Goal: Task Accomplishment & Management: Complete application form

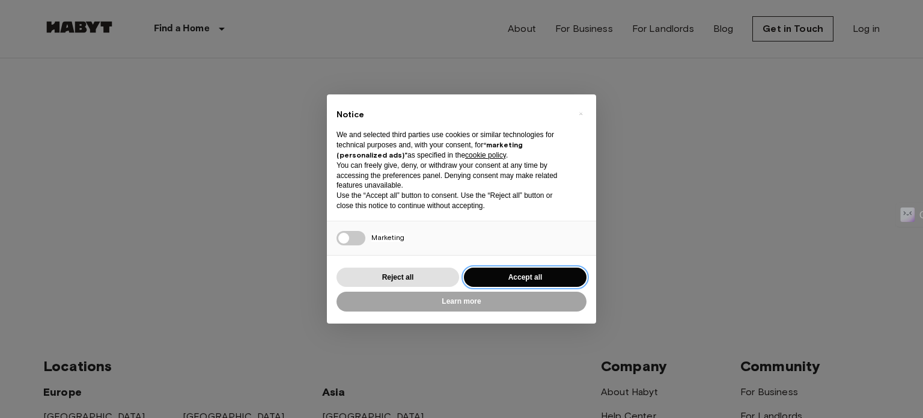
click at [527, 272] on button "Accept all" at bounding box center [525, 277] width 123 height 20
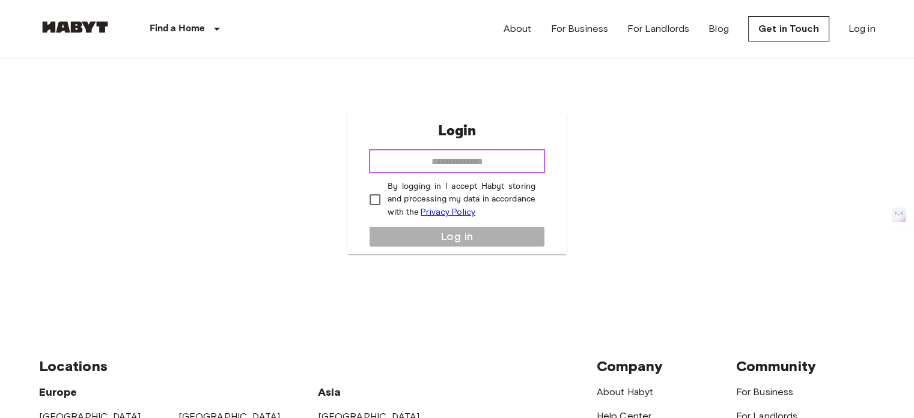
click at [452, 165] on input "email" at bounding box center [457, 161] width 176 height 24
type input "**********"
click at [460, 241] on div "**********" at bounding box center [456, 183] width 219 height 141
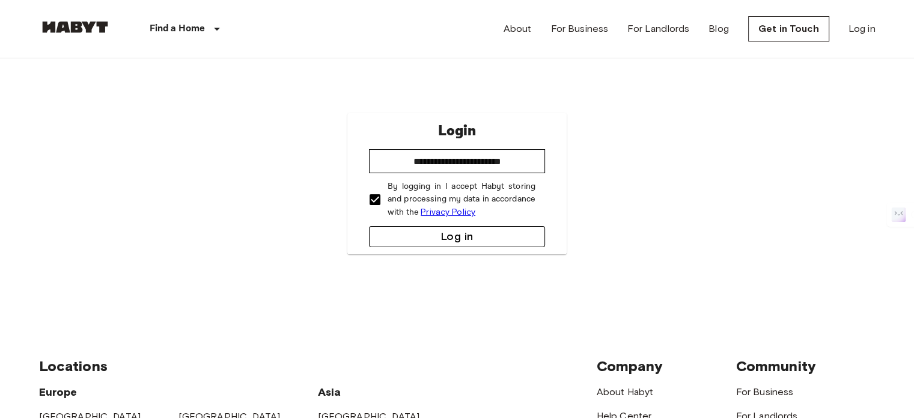
click at [411, 242] on button "Log in" at bounding box center [457, 236] width 176 height 21
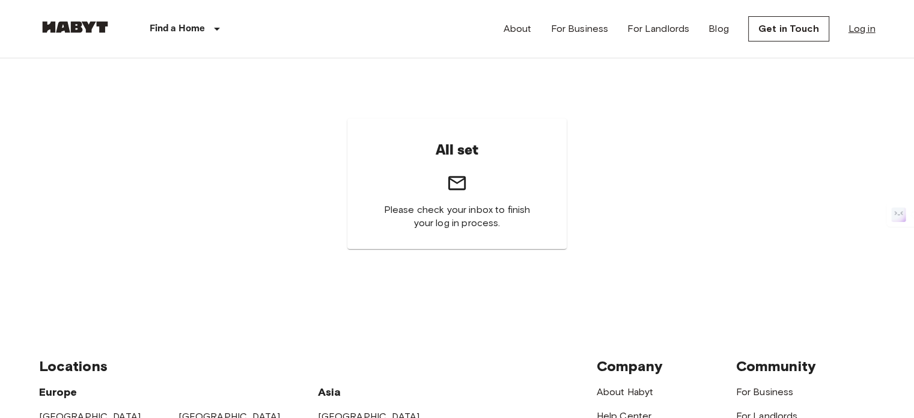
click at [862, 29] on link "Log in" at bounding box center [862, 29] width 27 height 14
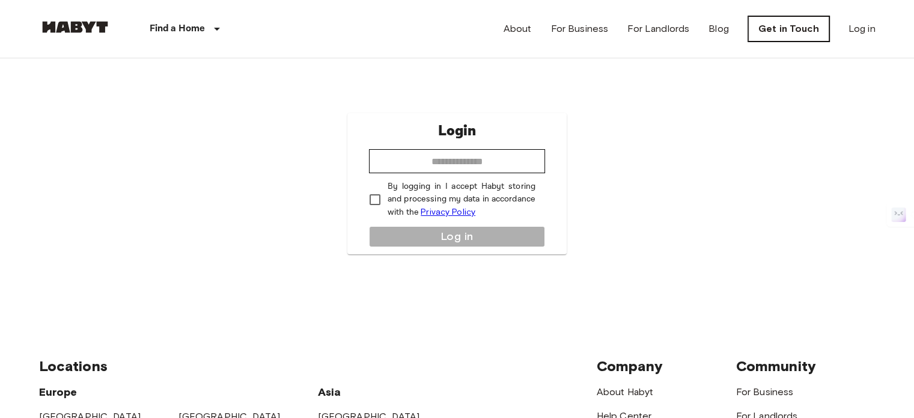
click at [800, 34] on link "Get in Touch" at bounding box center [788, 28] width 81 height 25
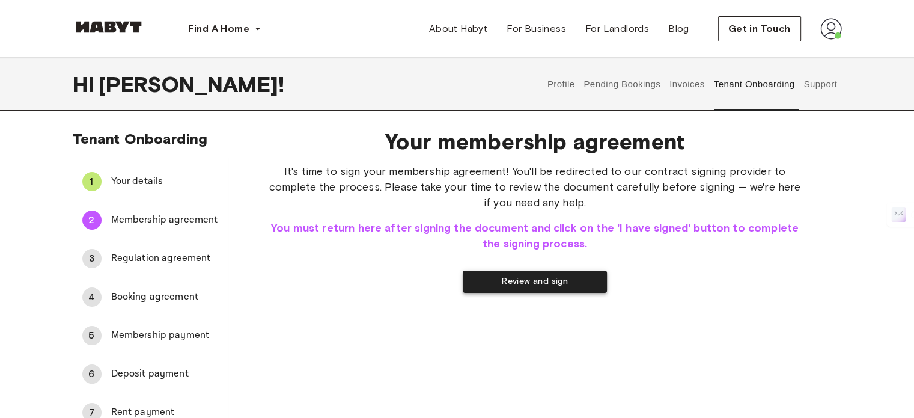
click at [516, 289] on button "Review and sign" at bounding box center [535, 281] width 144 height 22
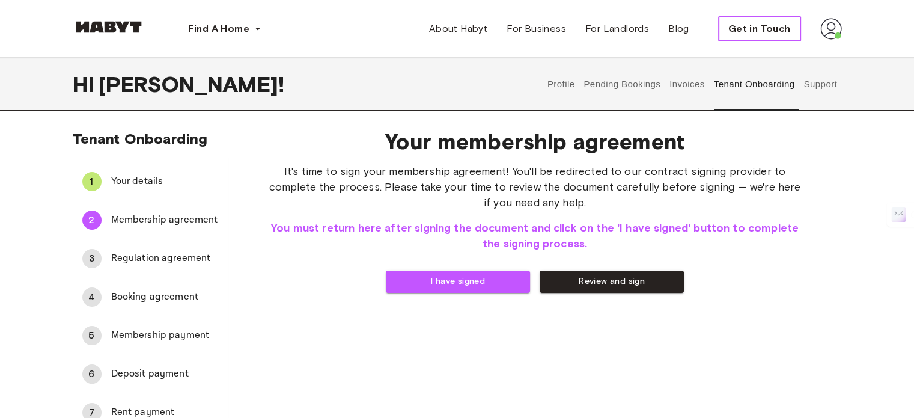
click at [774, 28] on span "Get in Touch" at bounding box center [759, 29] width 62 height 14
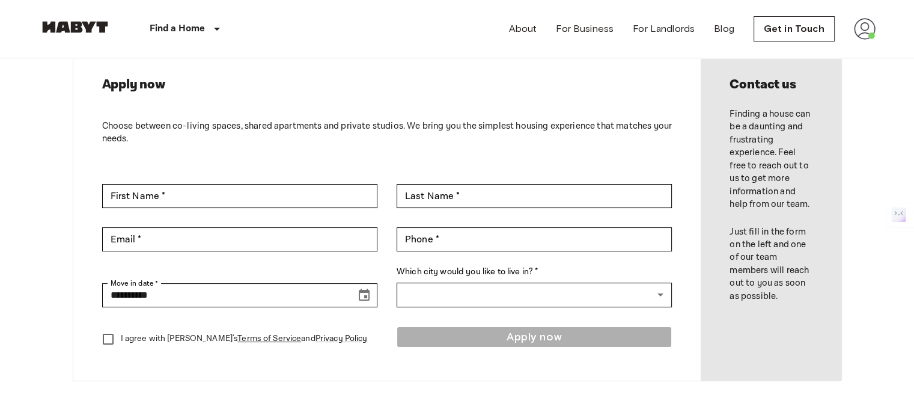
scroll to position [60, 0]
click at [184, 194] on input "First Name *" at bounding box center [239, 195] width 275 height 24
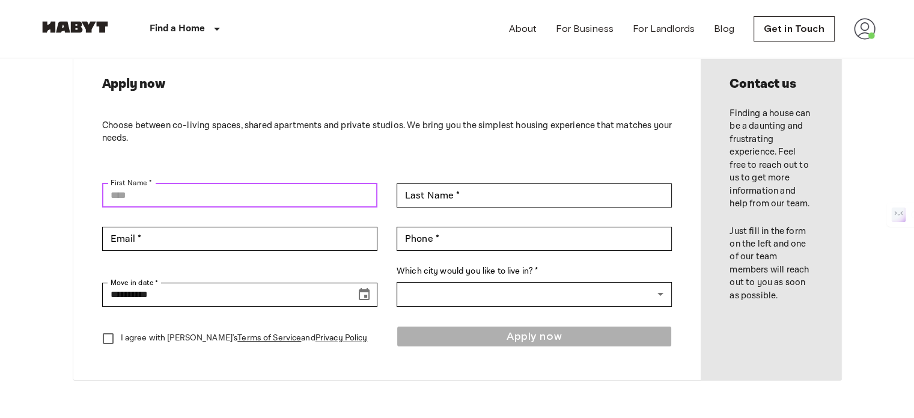
type input "******"
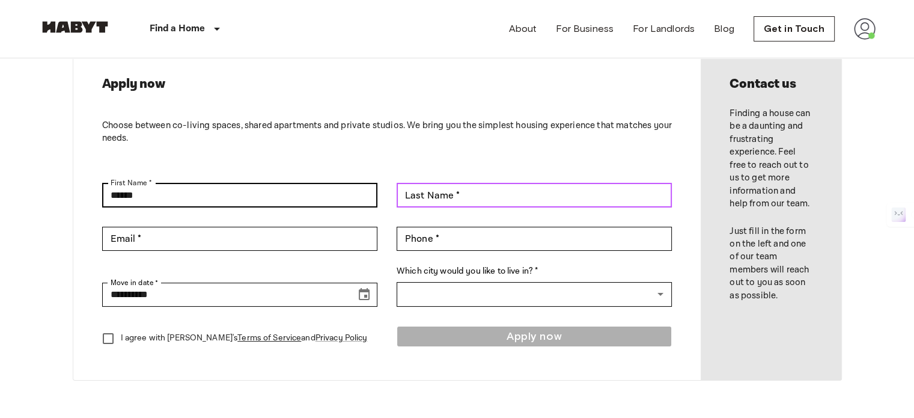
type input "******"
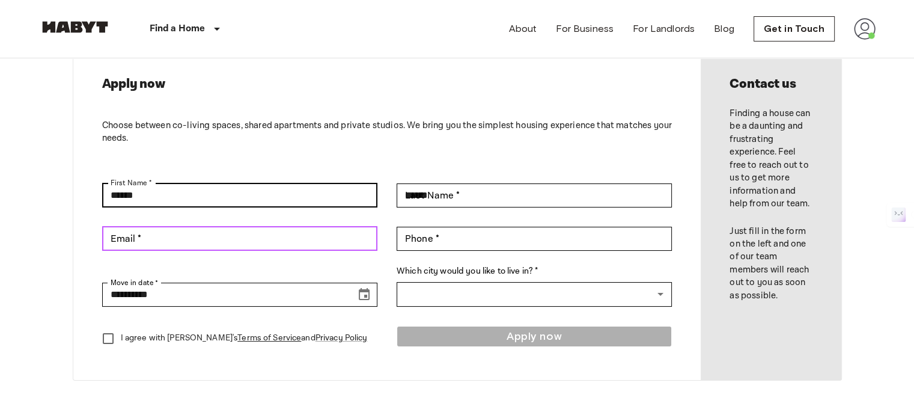
type input "**********"
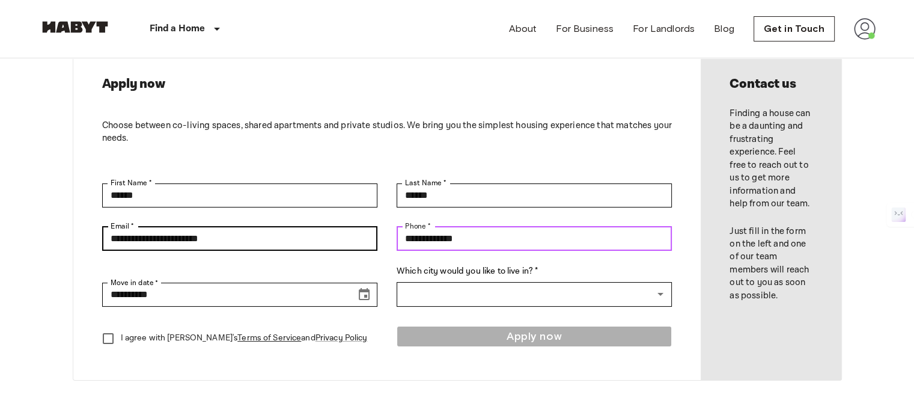
drag, startPoint x: 492, startPoint y: 239, endPoint x: 324, endPoint y: 247, distance: 167.8
click at [324, 247] on div "**********" at bounding box center [387, 239] width 570 height 24
type input "**********"
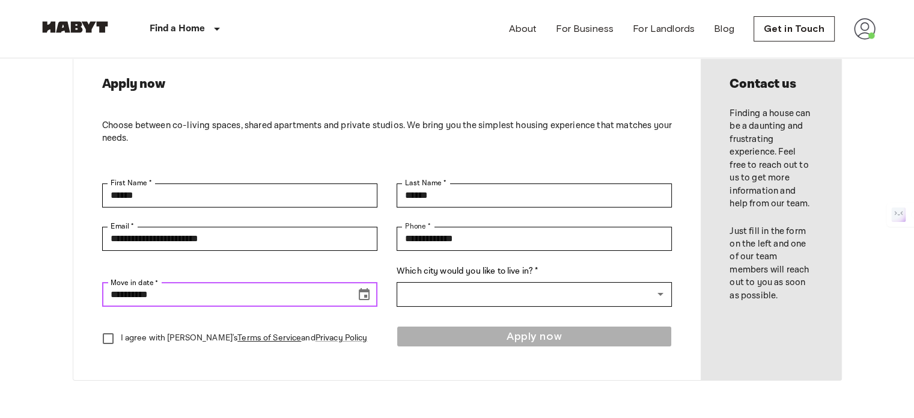
click at [200, 301] on input "**********" at bounding box center [224, 294] width 245 height 24
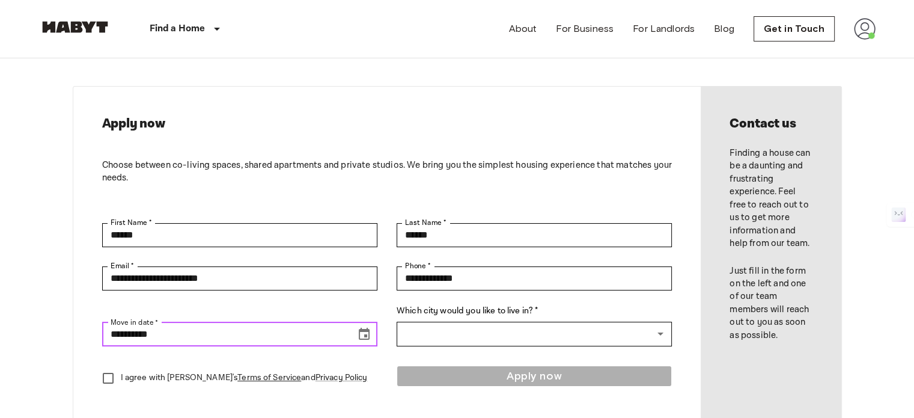
scroll to position [0, 0]
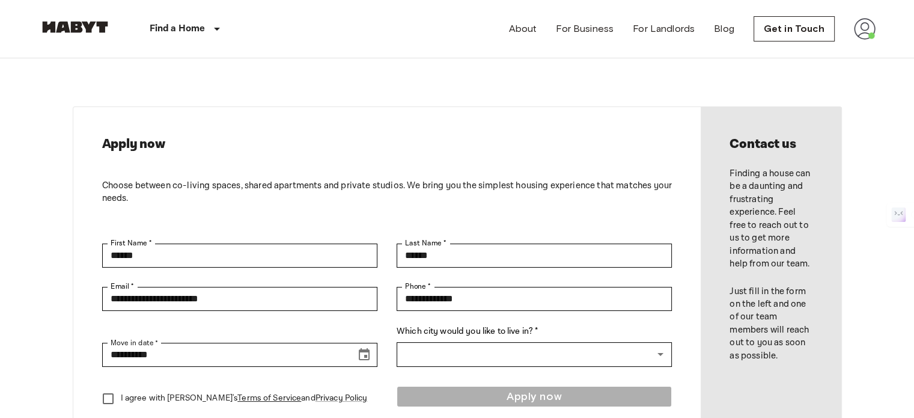
click at [863, 29] on img at bounding box center [865, 29] width 22 height 22
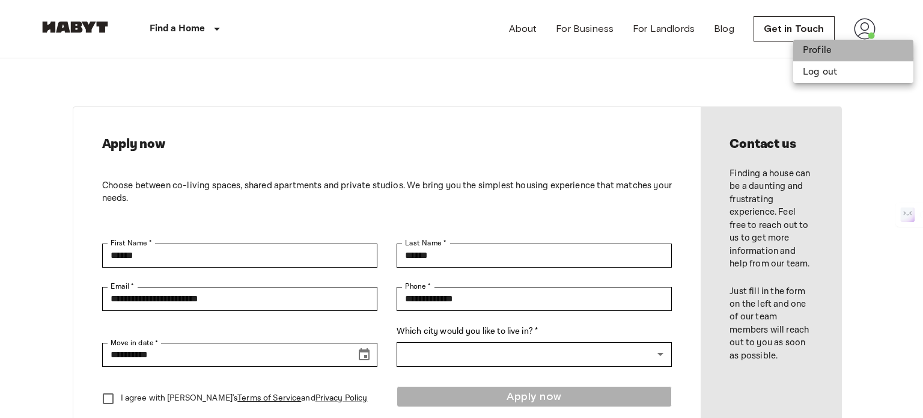
click at [850, 53] on li "Profile" at bounding box center [853, 51] width 120 height 22
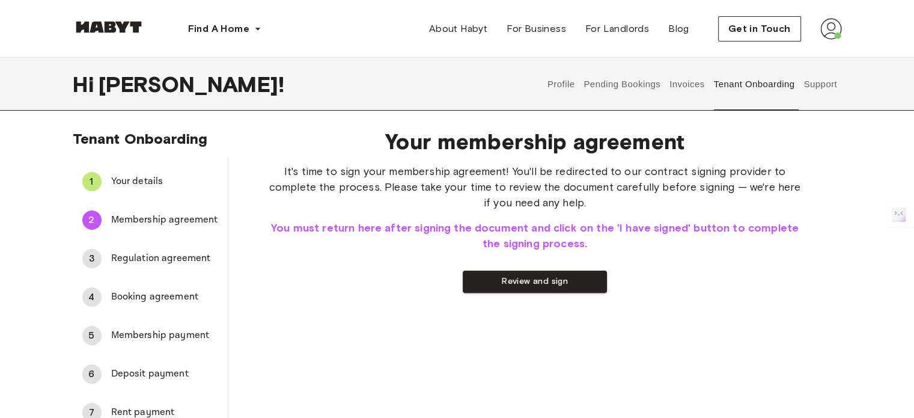
click at [817, 84] on button "Support" at bounding box center [820, 84] width 37 height 53
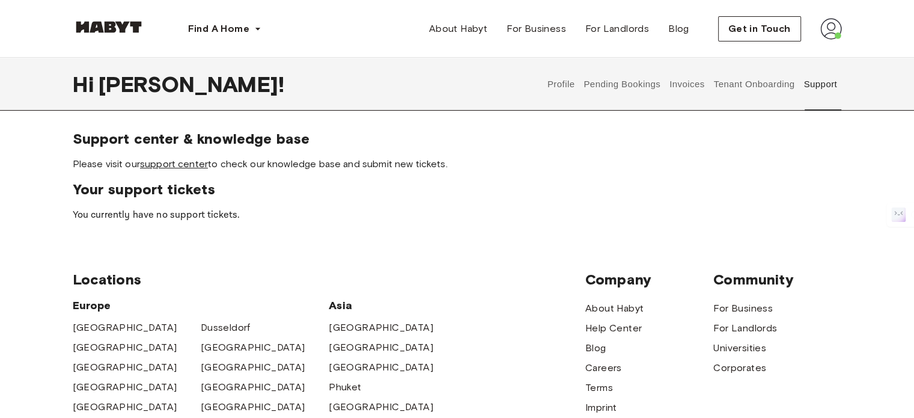
click at [157, 169] on link "support center" at bounding box center [174, 163] width 68 height 11
click at [741, 80] on button "Tenant Onboarding" at bounding box center [754, 84] width 84 height 53
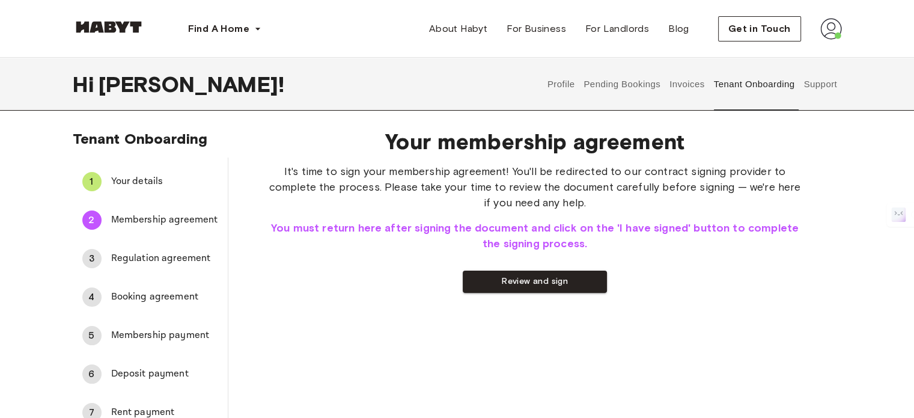
click at [549, 92] on button "Profile" at bounding box center [561, 84] width 31 height 53
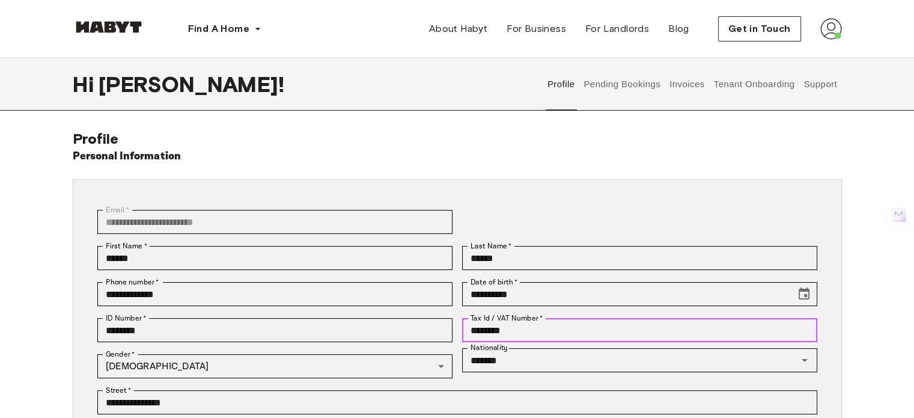
click at [538, 329] on input "********" at bounding box center [639, 330] width 355 height 24
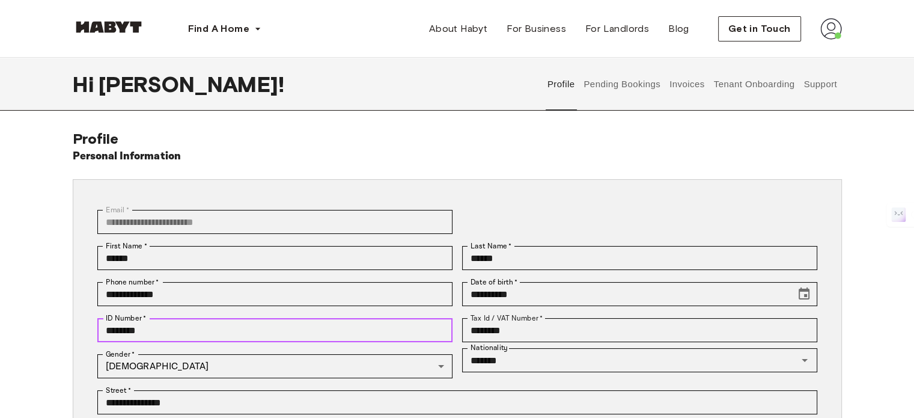
click at [413, 328] on input "********" at bounding box center [274, 330] width 355 height 24
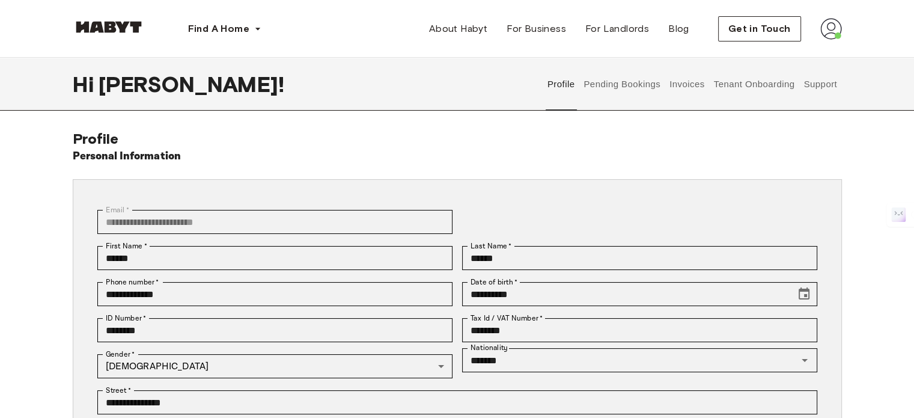
click at [630, 94] on button "Pending Bookings" at bounding box center [622, 84] width 80 height 53
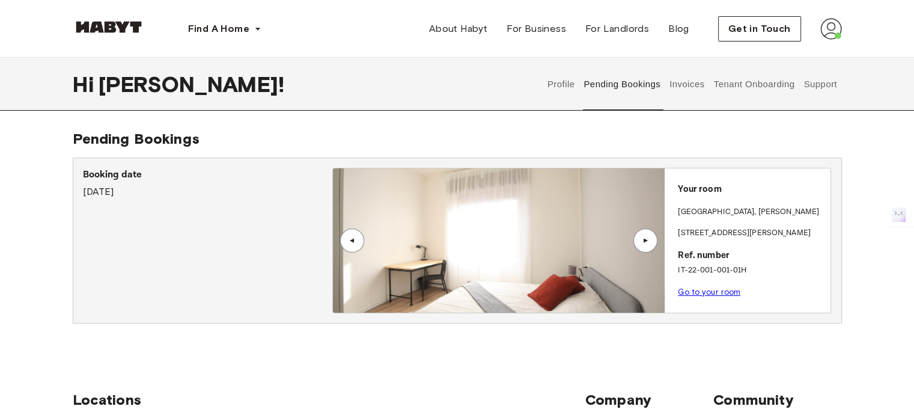
click at [709, 294] on link "Go to your room" at bounding box center [709, 291] width 62 height 9
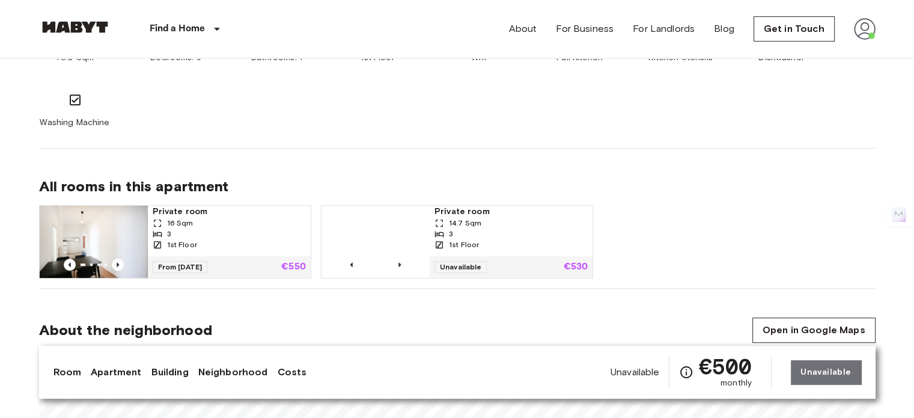
scroll to position [721, 0]
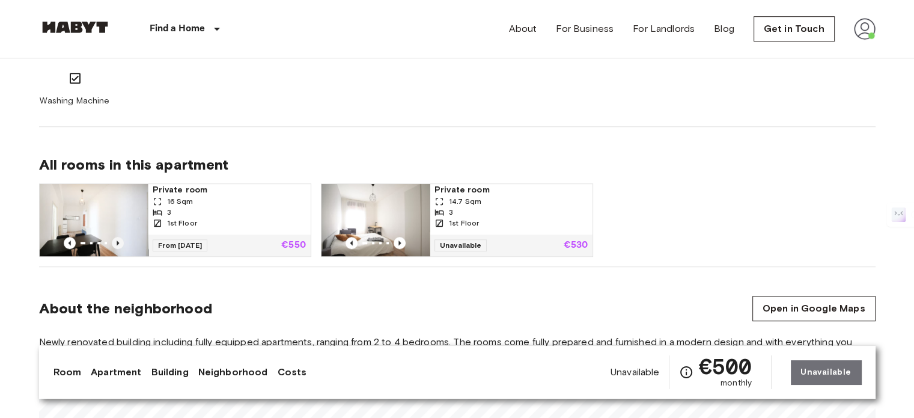
click at [117, 243] on icon "Previous image" at bounding box center [118, 242] width 2 height 5
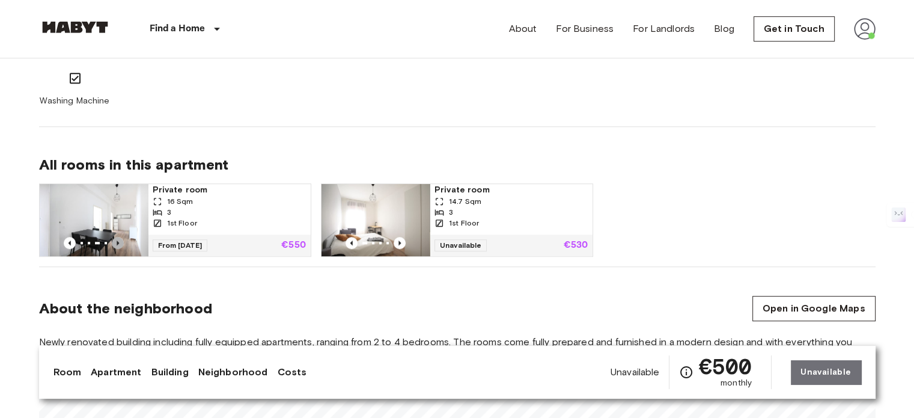
click at [117, 243] on icon "Previous image" at bounding box center [118, 242] width 2 height 5
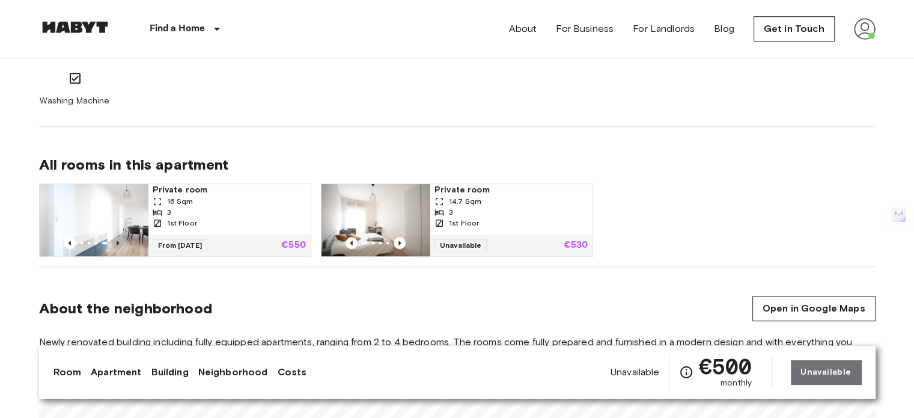
click at [117, 243] on icon "Previous image" at bounding box center [118, 242] width 2 height 5
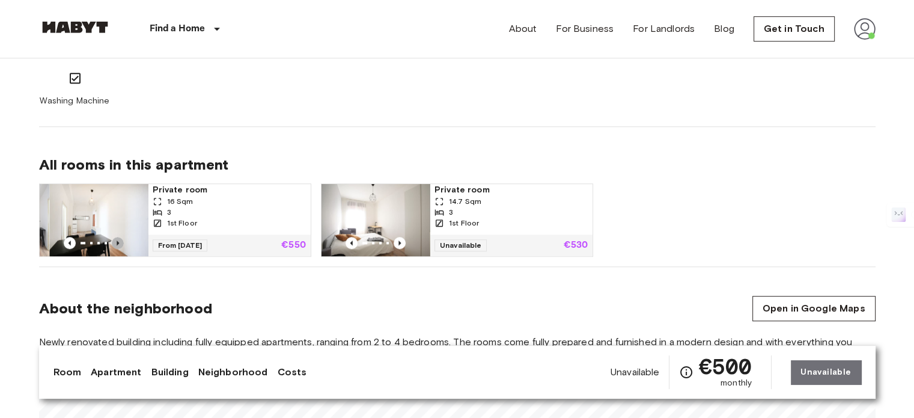
click at [117, 243] on icon "Previous image" at bounding box center [118, 242] width 2 height 5
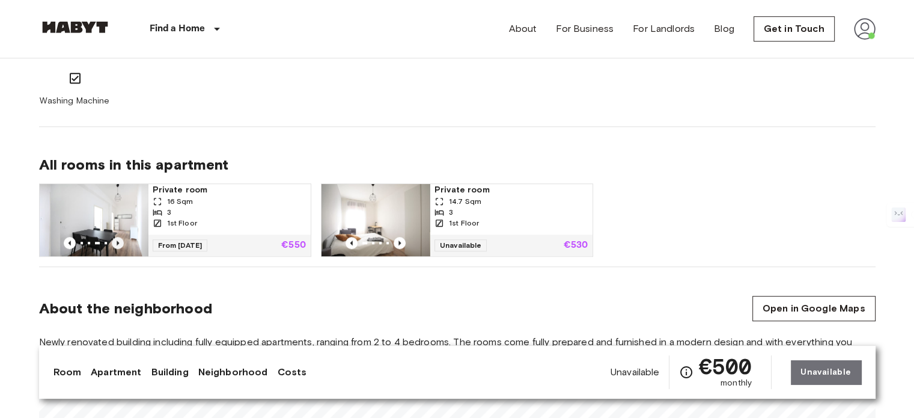
click at [117, 243] on icon "Previous image" at bounding box center [118, 242] width 2 height 5
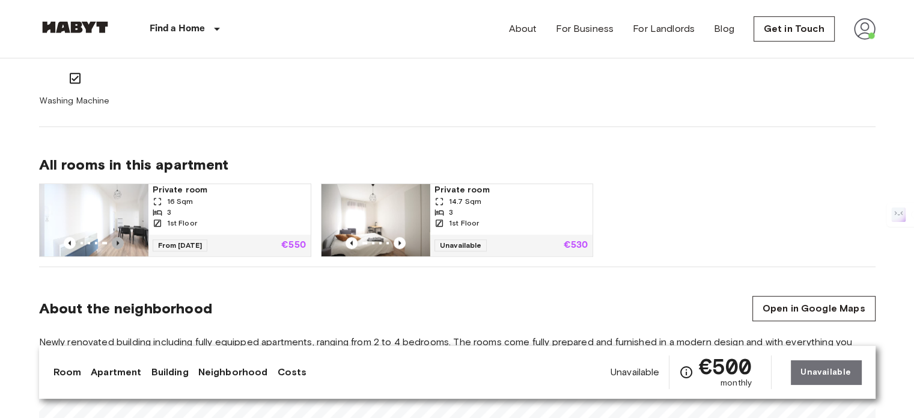
click at [117, 243] on icon "Previous image" at bounding box center [118, 242] width 2 height 5
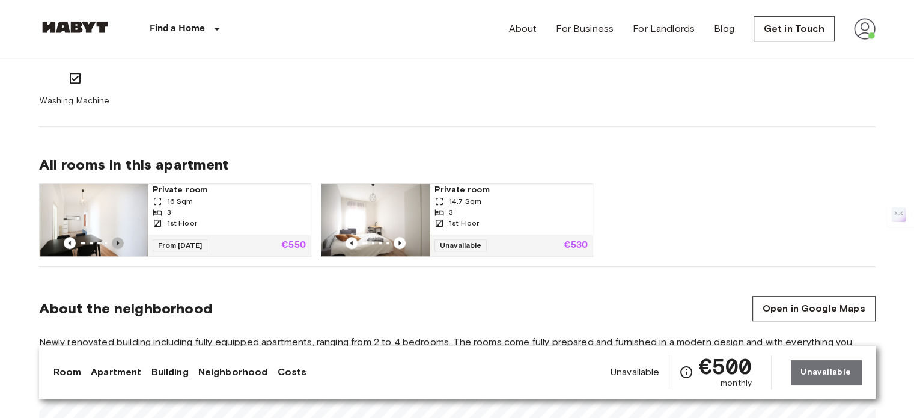
click at [117, 243] on icon "Previous image" at bounding box center [118, 242] width 2 height 5
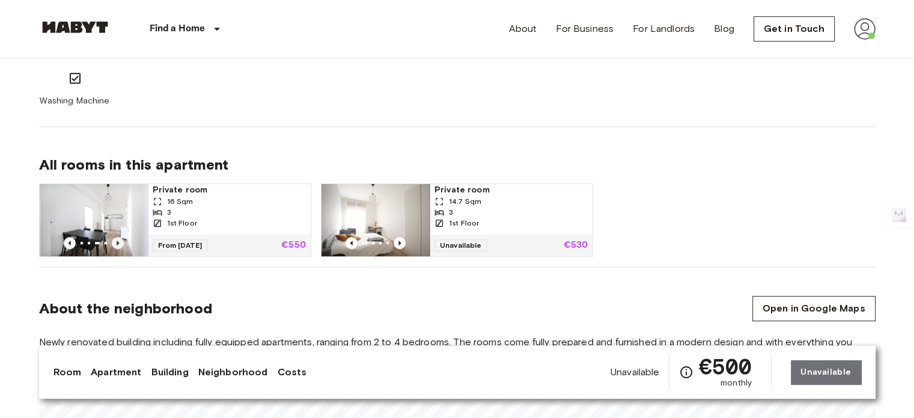
click at [117, 243] on icon "Previous image" at bounding box center [118, 242] width 2 height 5
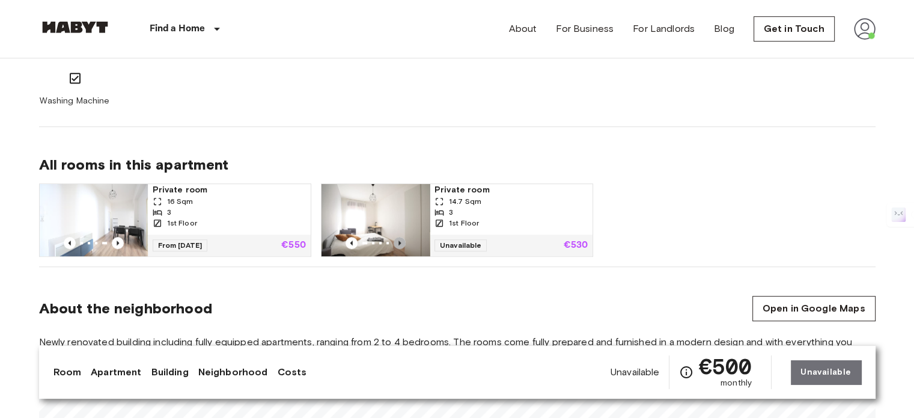
click at [398, 245] on icon "Previous image" at bounding box center [399, 242] width 2 height 5
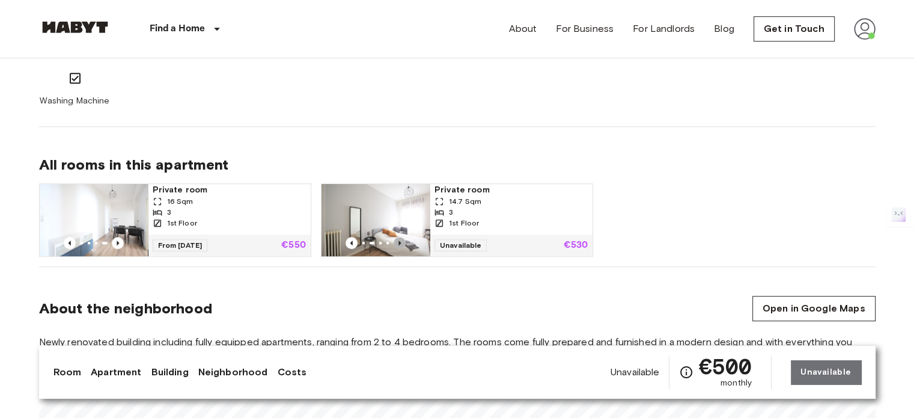
click at [398, 245] on icon "Previous image" at bounding box center [399, 242] width 2 height 5
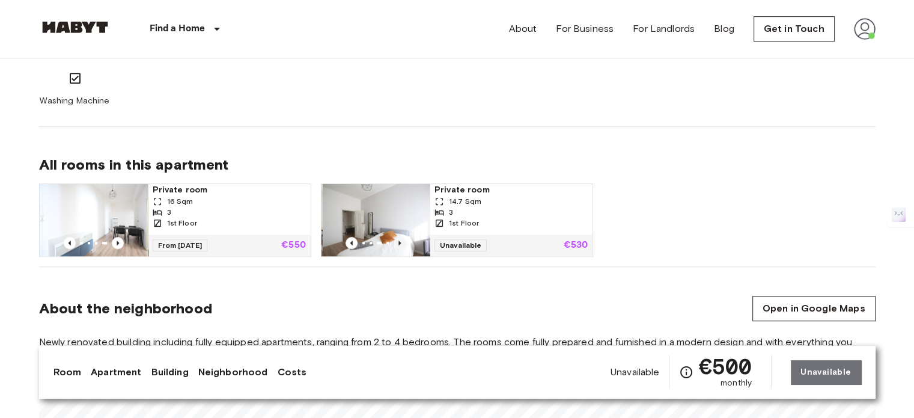
click at [398, 245] on icon "Previous image" at bounding box center [399, 242] width 2 height 5
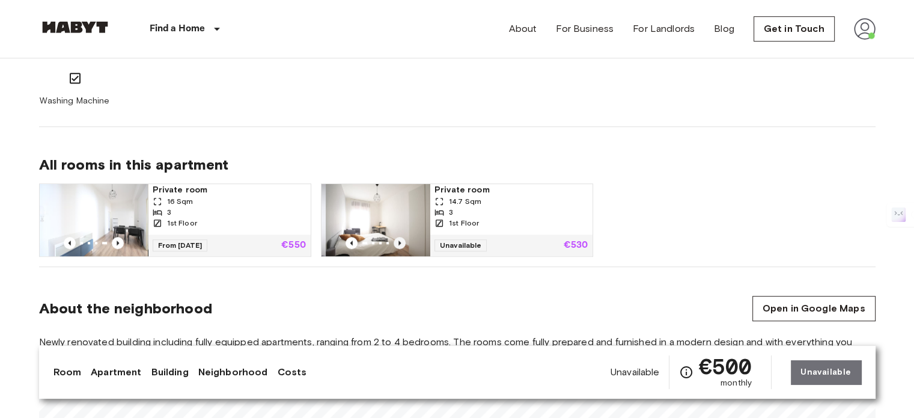
click at [398, 245] on icon "Previous image" at bounding box center [399, 242] width 2 height 5
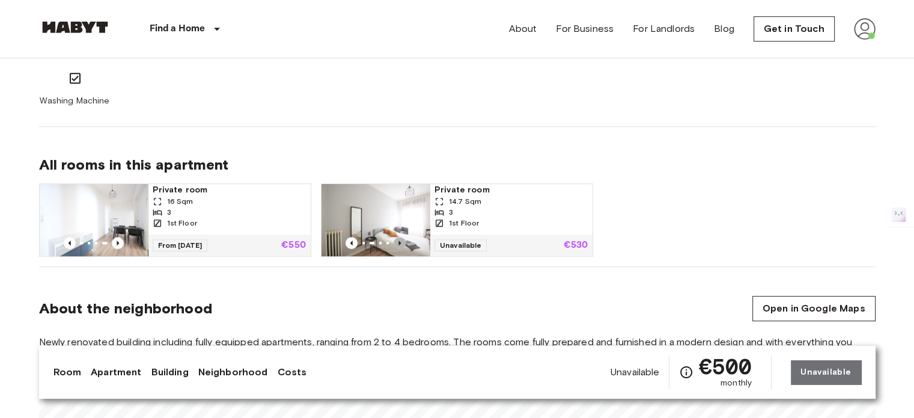
click at [398, 245] on icon "Previous image" at bounding box center [399, 242] width 2 height 5
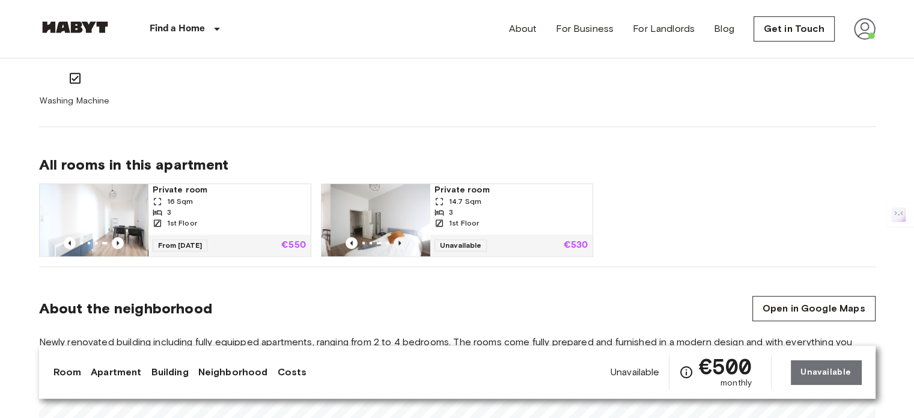
click at [398, 245] on icon "Previous image" at bounding box center [399, 242] width 2 height 5
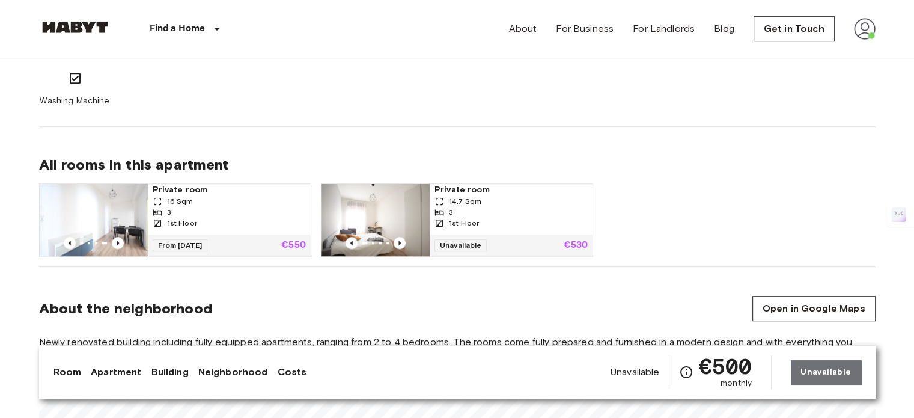
click at [100, 218] on img at bounding box center [94, 220] width 108 height 72
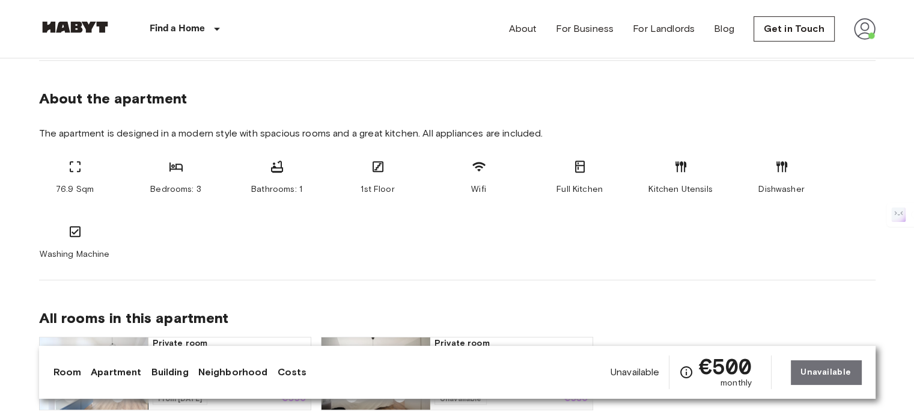
scroll to position [781, 0]
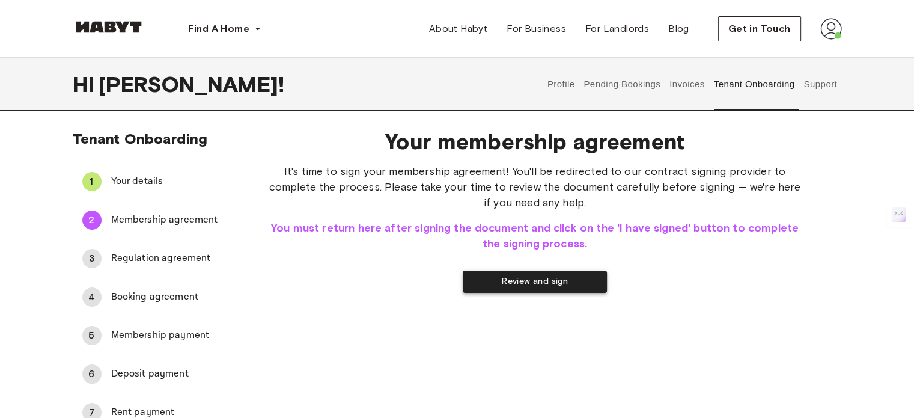
click at [505, 290] on button "Review and sign" at bounding box center [535, 281] width 144 height 22
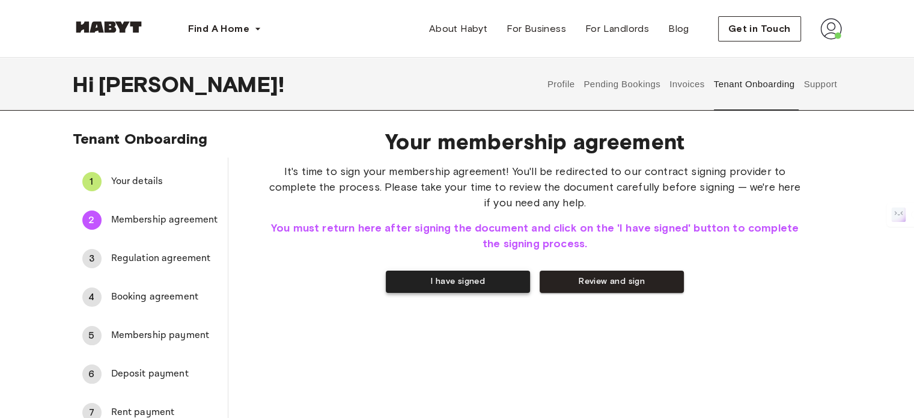
click at [442, 284] on button "I have signed" at bounding box center [458, 281] width 144 height 22
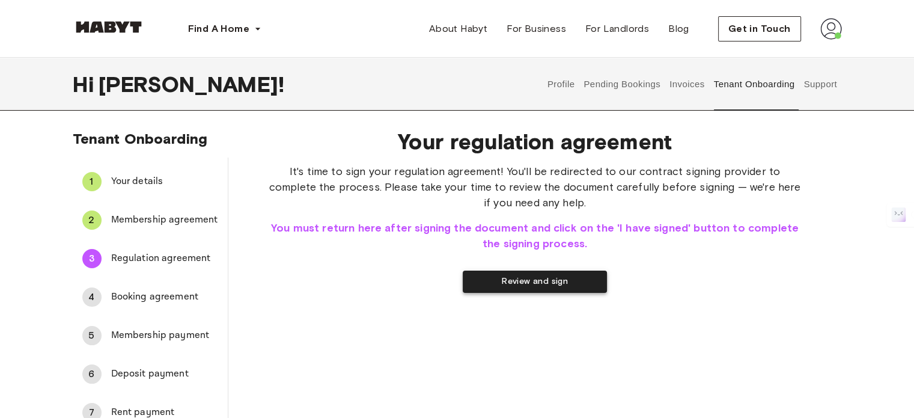
click at [499, 282] on button "Review and sign" at bounding box center [535, 281] width 144 height 22
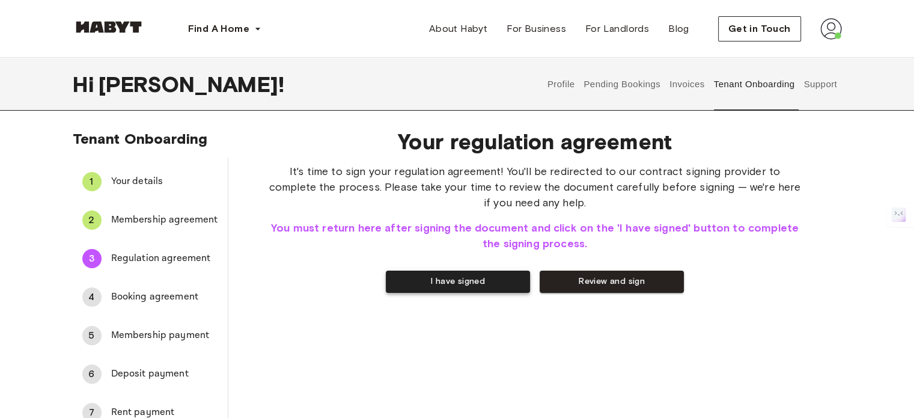
click at [480, 285] on button "I have signed" at bounding box center [458, 281] width 144 height 22
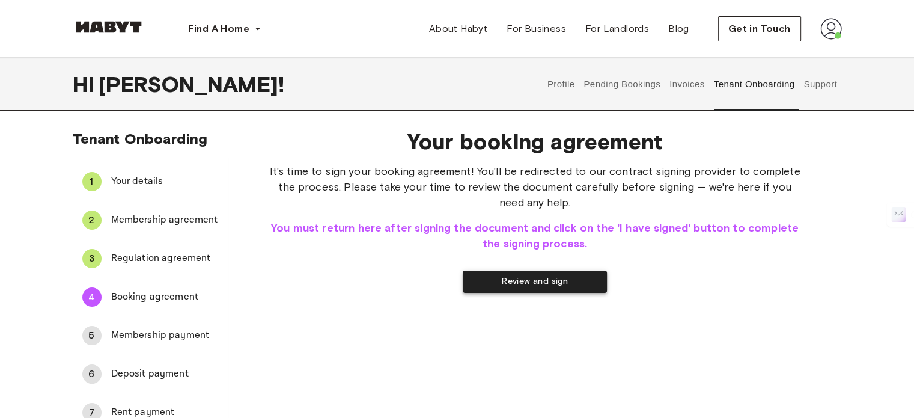
click at [536, 278] on button "Review and sign" at bounding box center [535, 281] width 144 height 22
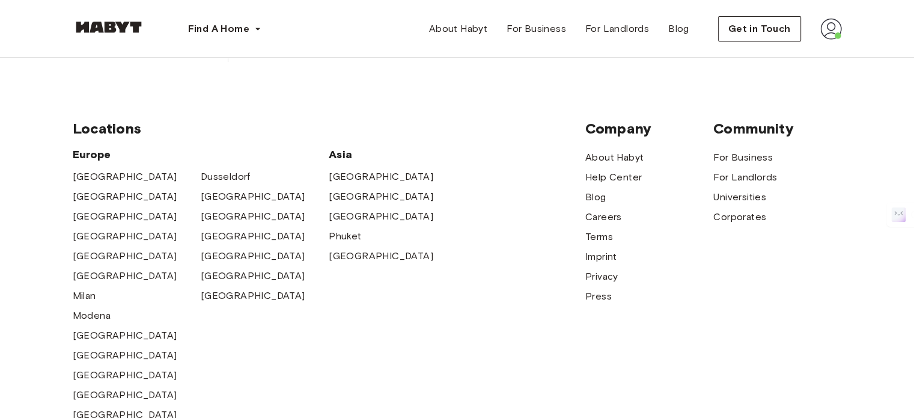
scroll to position [633, 0]
